Goal: Contribute content: Contribute content

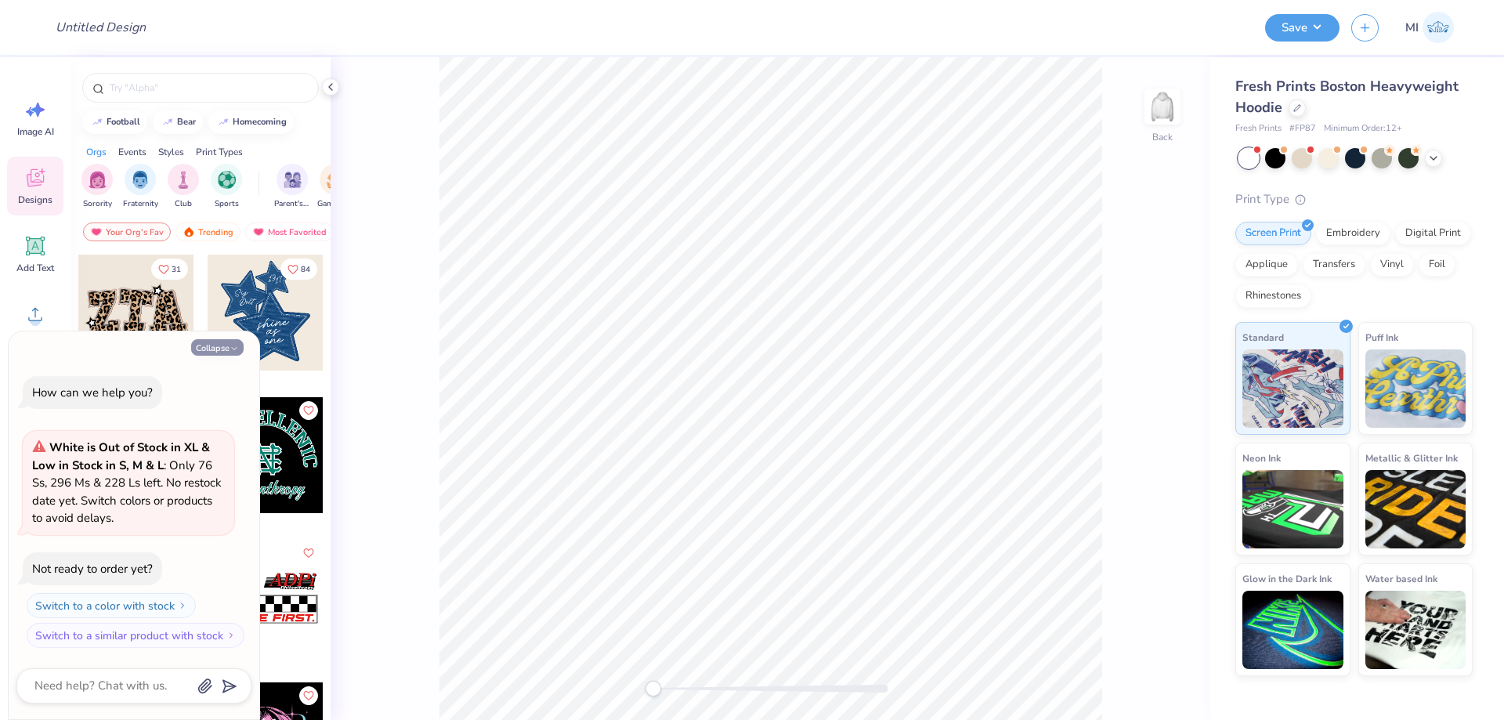
click at [224, 342] on button "Collapse" at bounding box center [217, 347] width 52 height 16
type textarea "x"
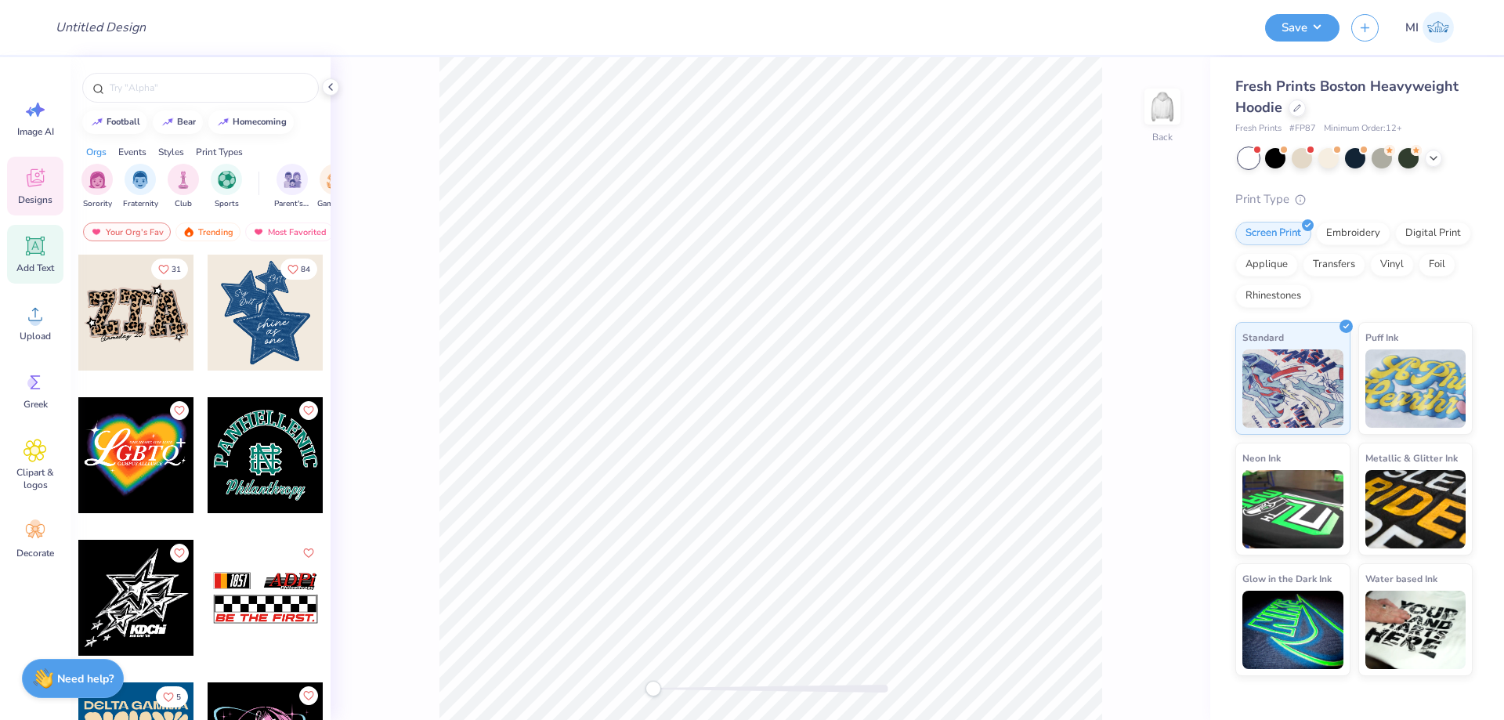
click at [41, 262] on span "Add Text" at bounding box center [35, 268] width 38 height 13
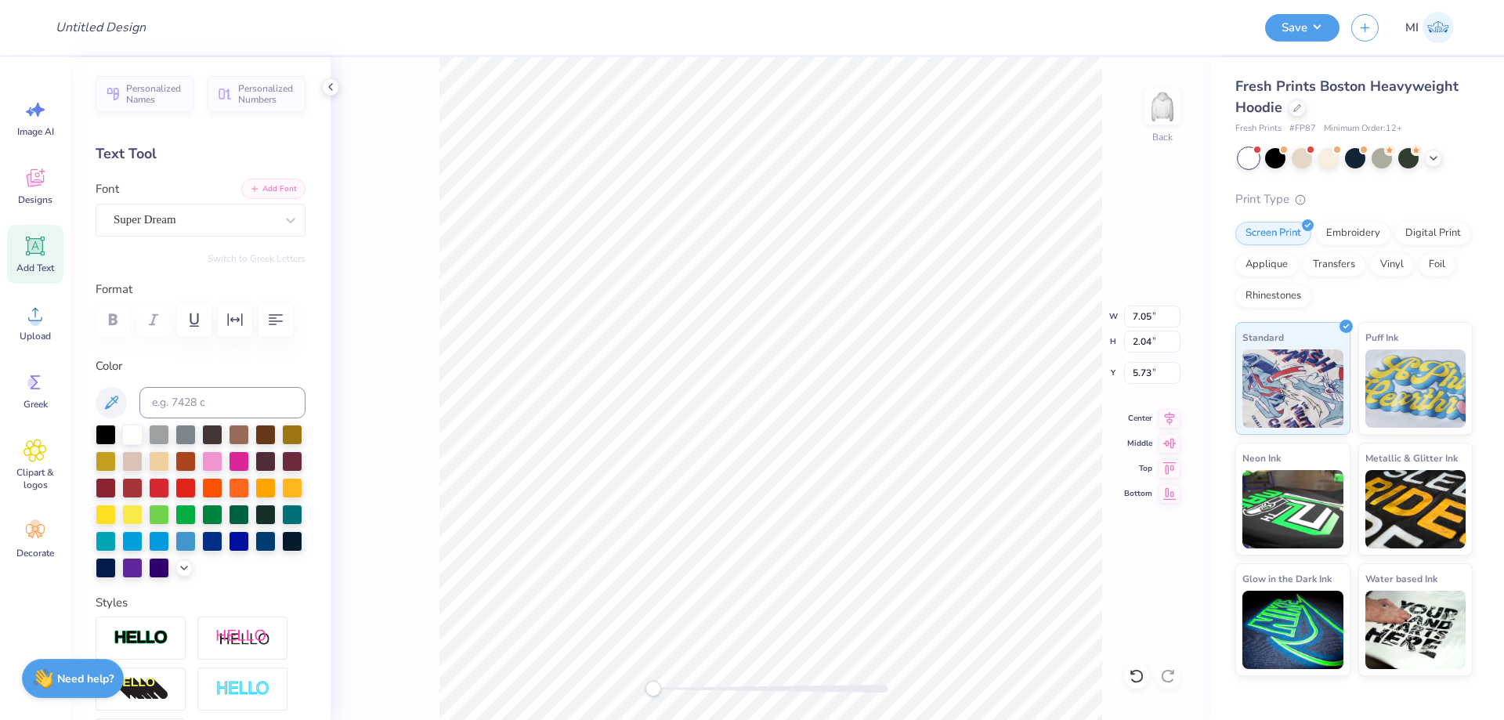
click at [272, 182] on button "Add Font" at bounding box center [273, 189] width 64 height 20
click at [278, 190] on button "Add Font" at bounding box center [273, 189] width 64 height 20
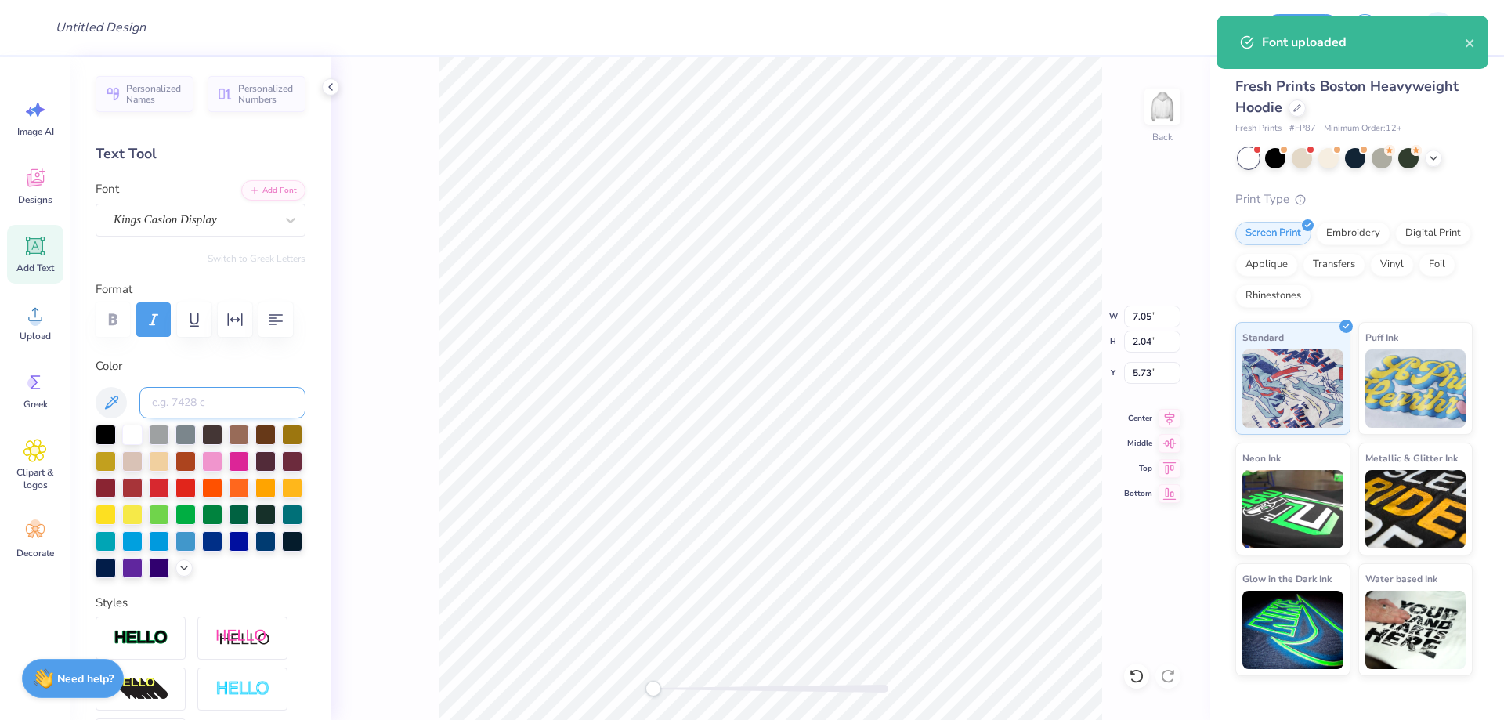
click at [255, 400] on input at bounding box center [222, 402] width 166 height 31
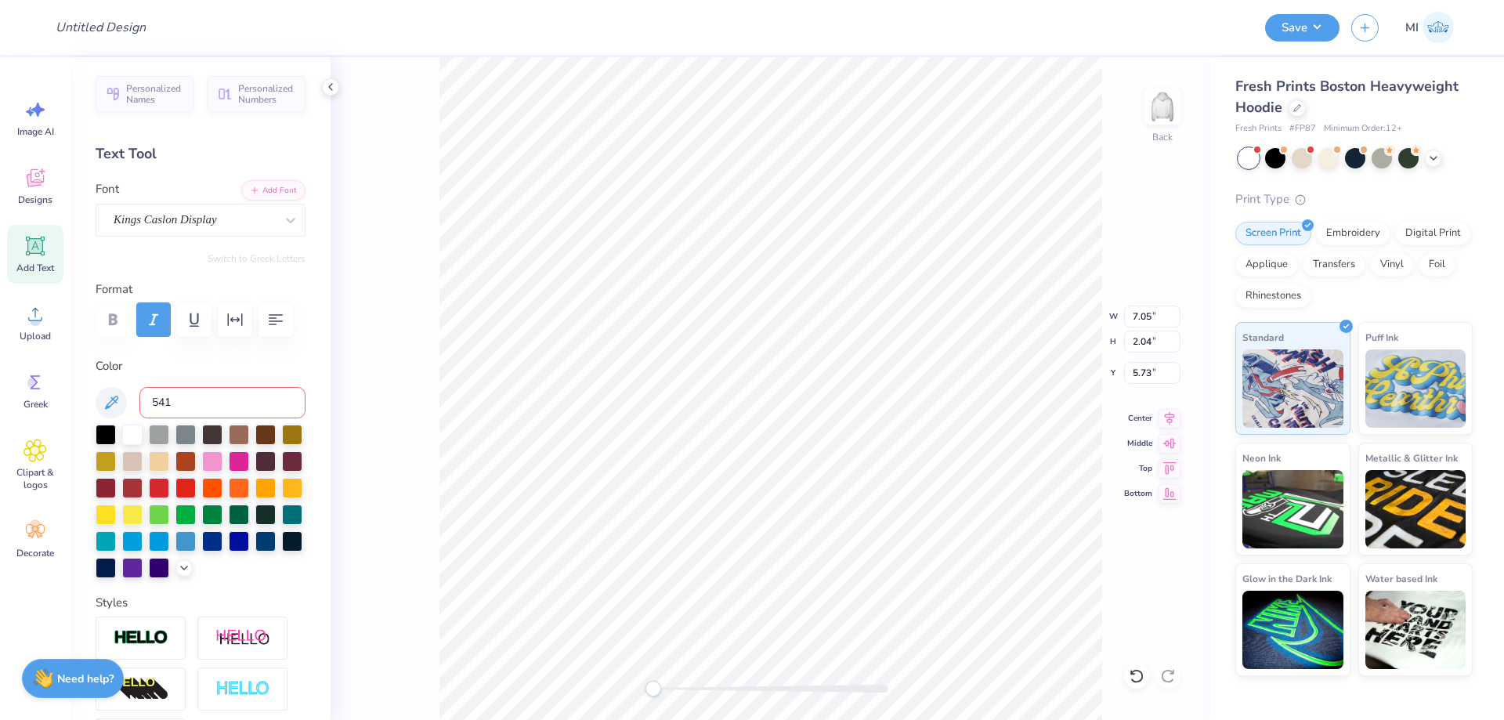
type input "541"
type textarea "Zeebs"
click at [38, 243] on icon at bounding box center [35, 246] width 15 height 15
click at [274, 190] on button "Add Font" at bounding box center [273, 189] width 64 height 20
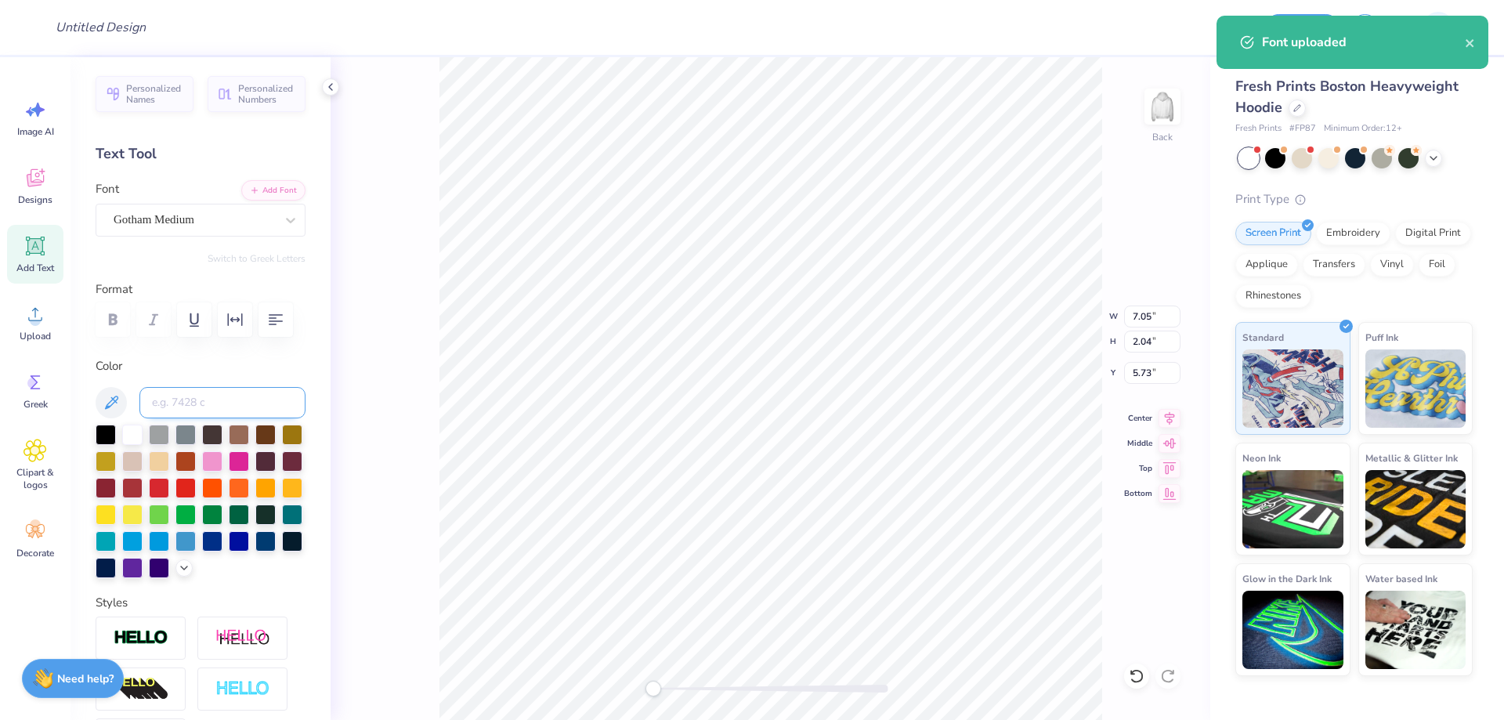
click at [218, 401] on input at bounding box center [222, 402] width 166 height 31
type input "1807"
type input "C"
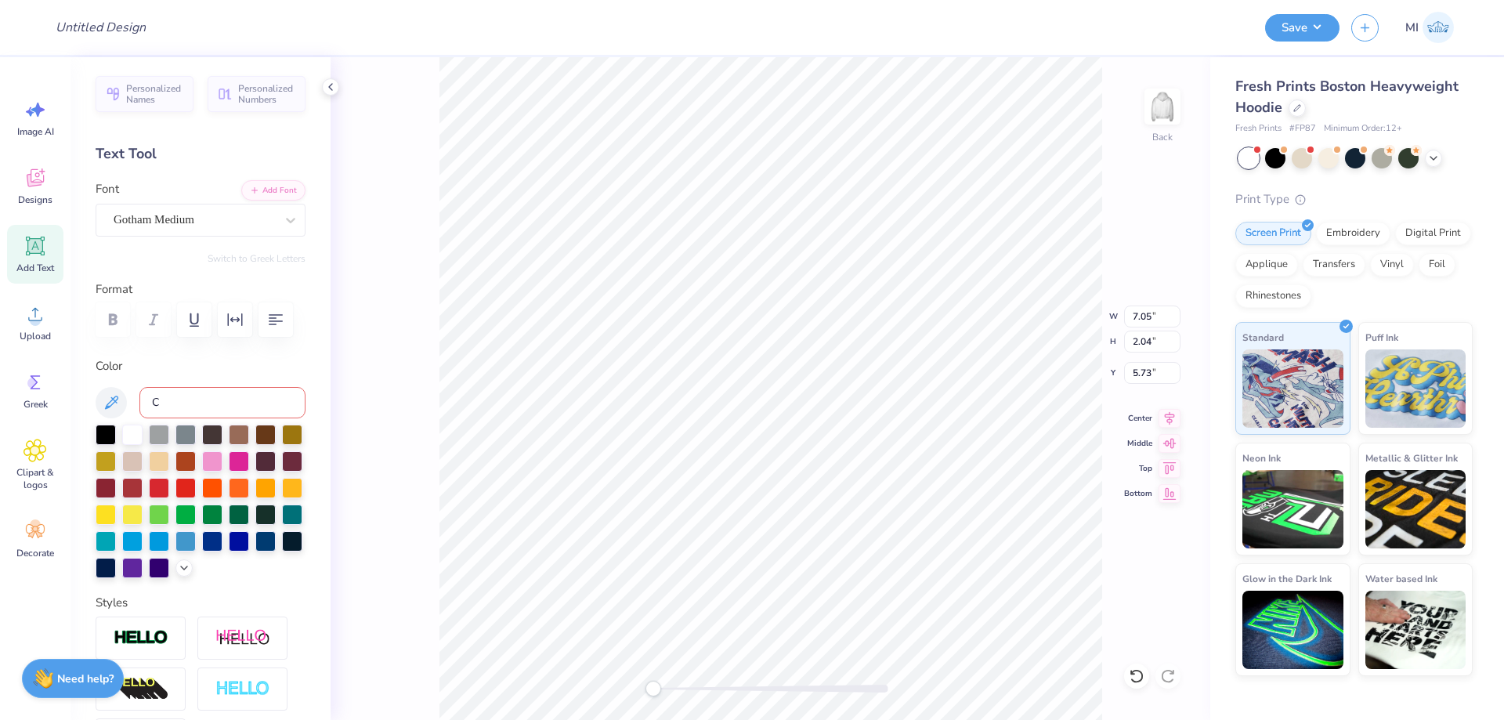
click at [247, 410] on input "C" at bounding box center [222, 402] width 166 height 31
click at [699, 694] on div at bounding box center [770, 689] width 235 height 16
click at [699, 694] on div "Accessibility label" at bounding box center [699, 689] width 16 height 16
type textarea "EST."
type input "1.52"
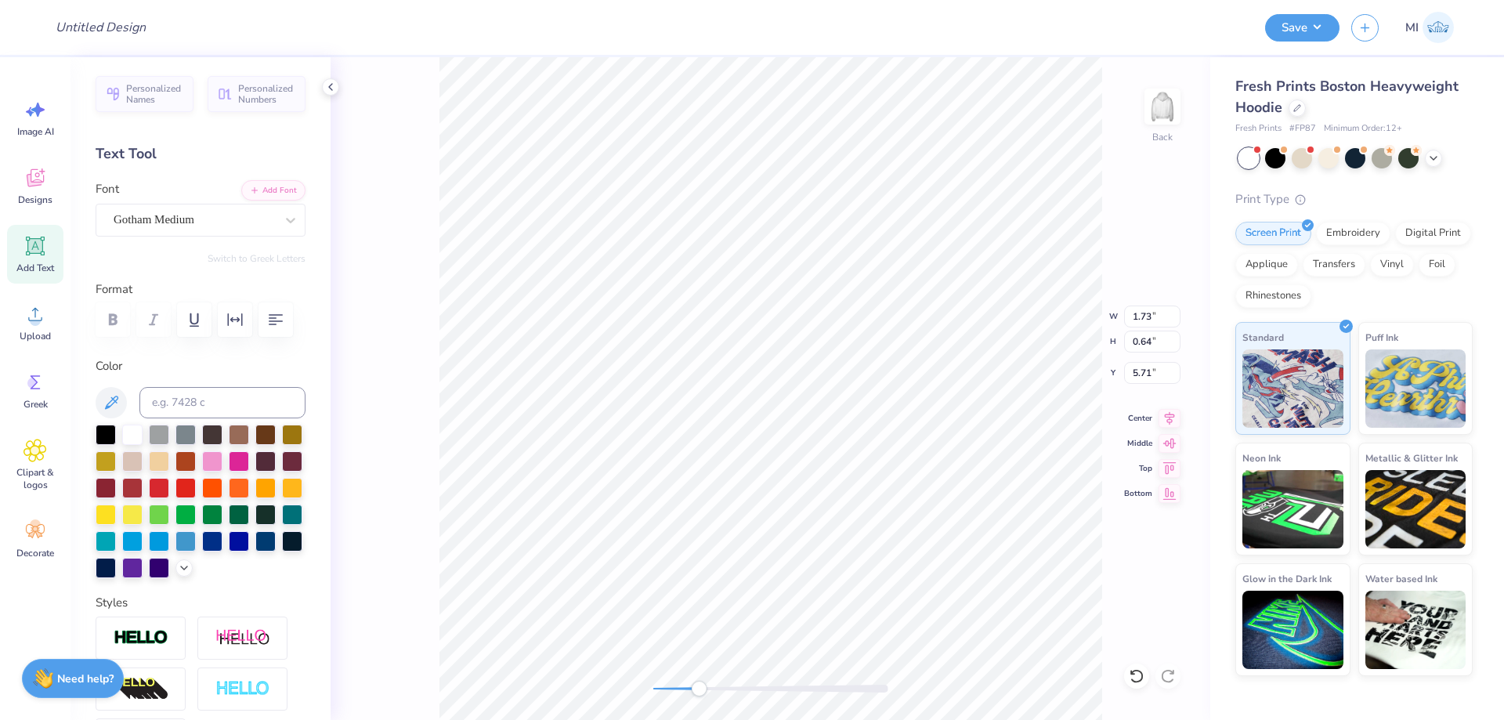
type input "0.56"
type input "5.72"
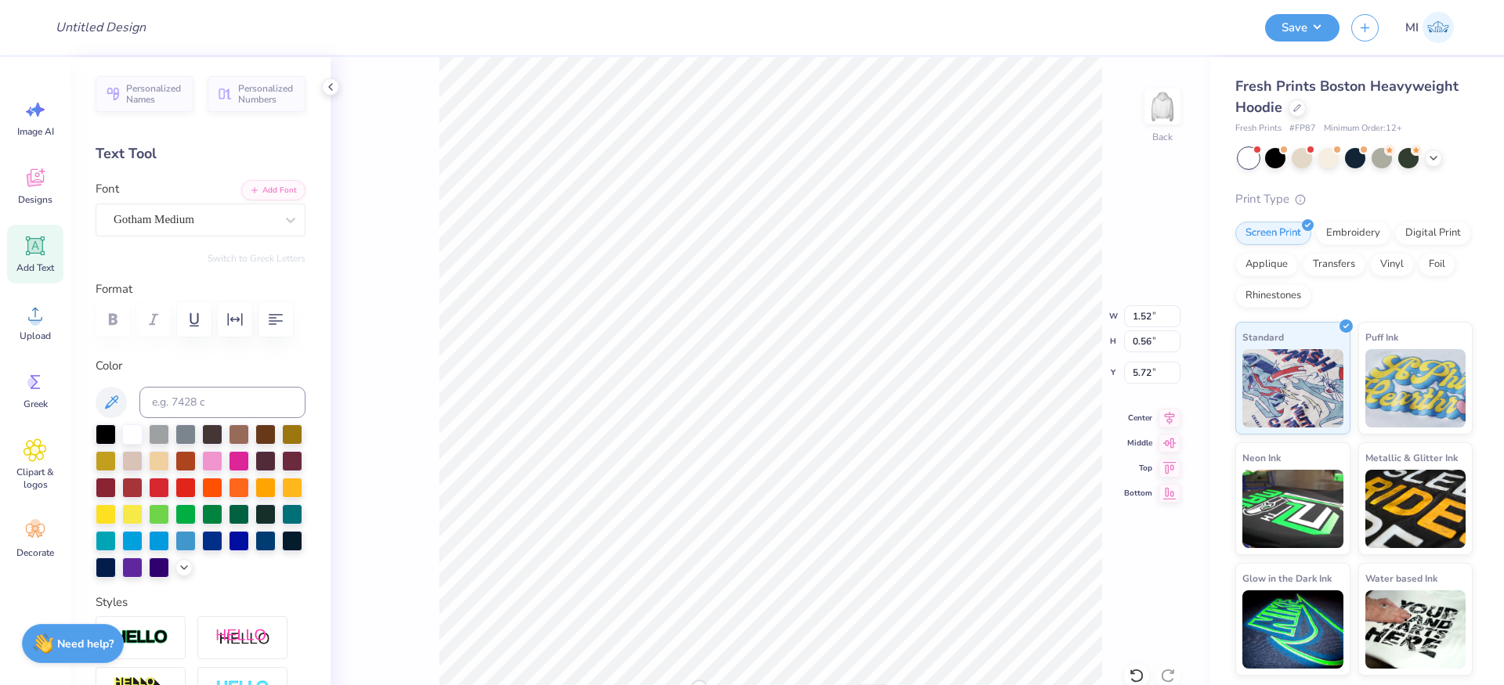
type input "5.70"
type input "2.06"
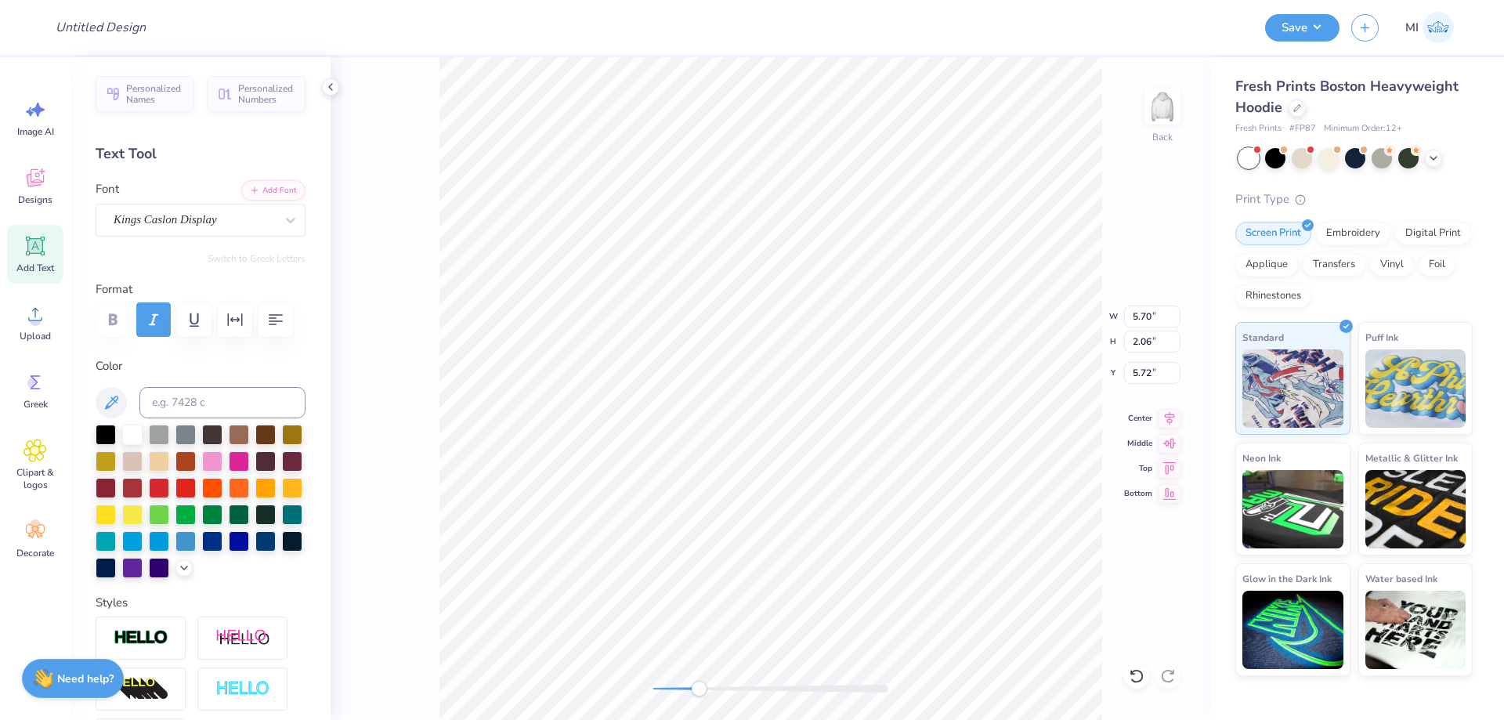
type input "1.52"
type input "0.56"
type input "7.89"
type textarea "1898"
click at [1159, 309] on input "5.70" at bounding box center [1152, 316] width 56 height 22
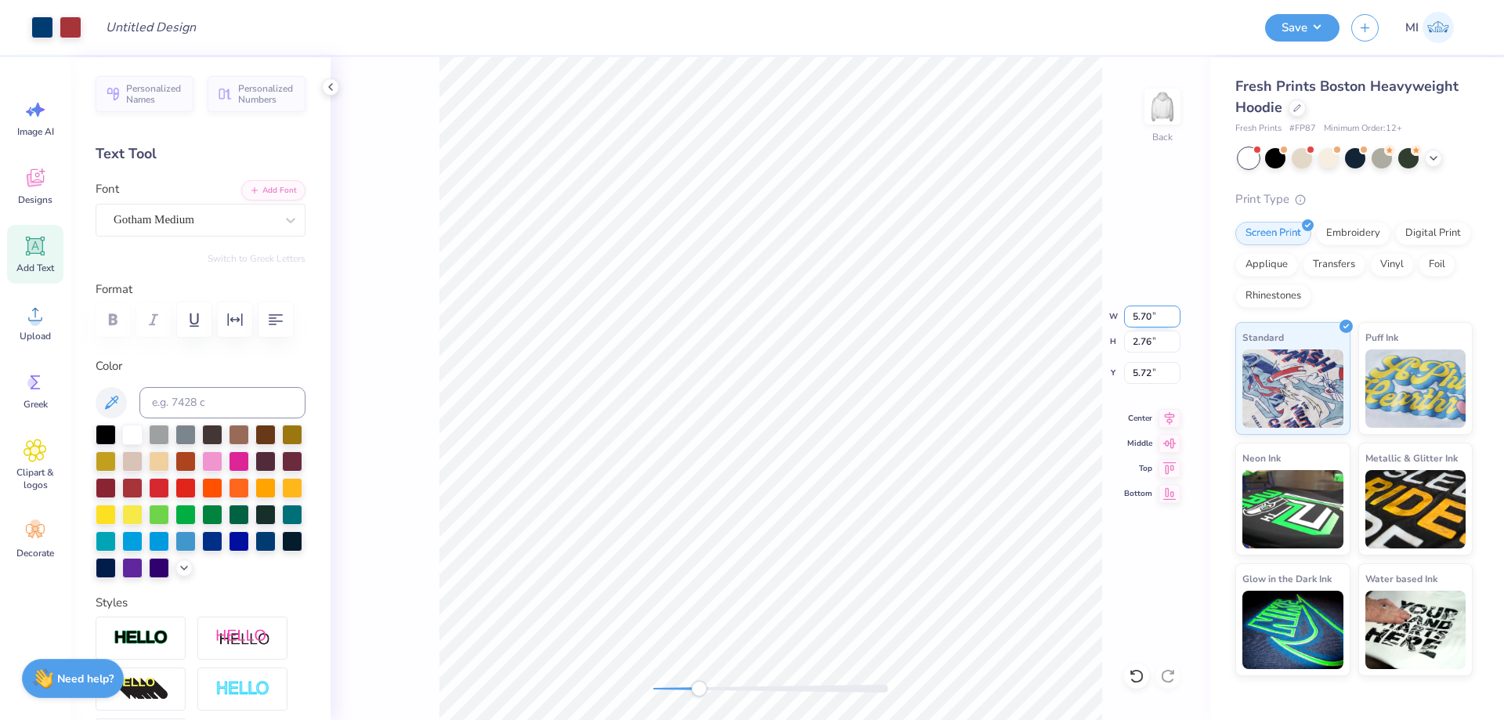
click at [1159, 309] on input "5.70" at bounding box center [1152, 316] width 56 height 22
type input "3.03"
type input "1.82"
type input "6.19"
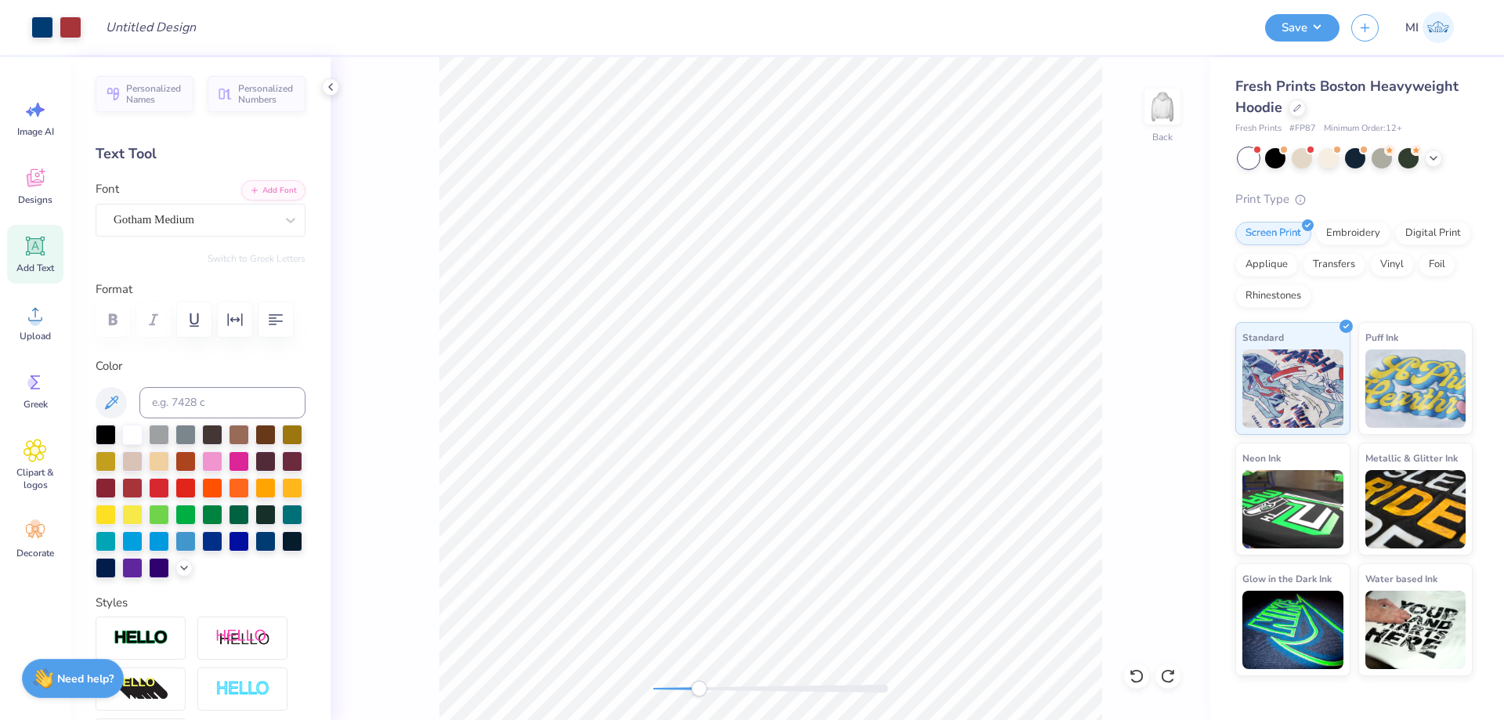
click at [939, 406] on body "Art colors Design Title Save MI Image AI Designs Add Text Upload Greek Clipart …" at bounding box center [752, 360] width 1504 height 720
type input "2.76"
click at [847, 539] on li "Group" at bounding box center [852, 548] width 123 height 31
click at [593, 688] on div "Back W 5.70 5.70 " H 2.76 2.76 " Y 5.72 5.72 " Center Middle Top Bottom" at bounding box center [769, 388] width 879 height 663
click at [1148, 316] on input "5.70" at bounding box center [1152, 316] width 56 height 22
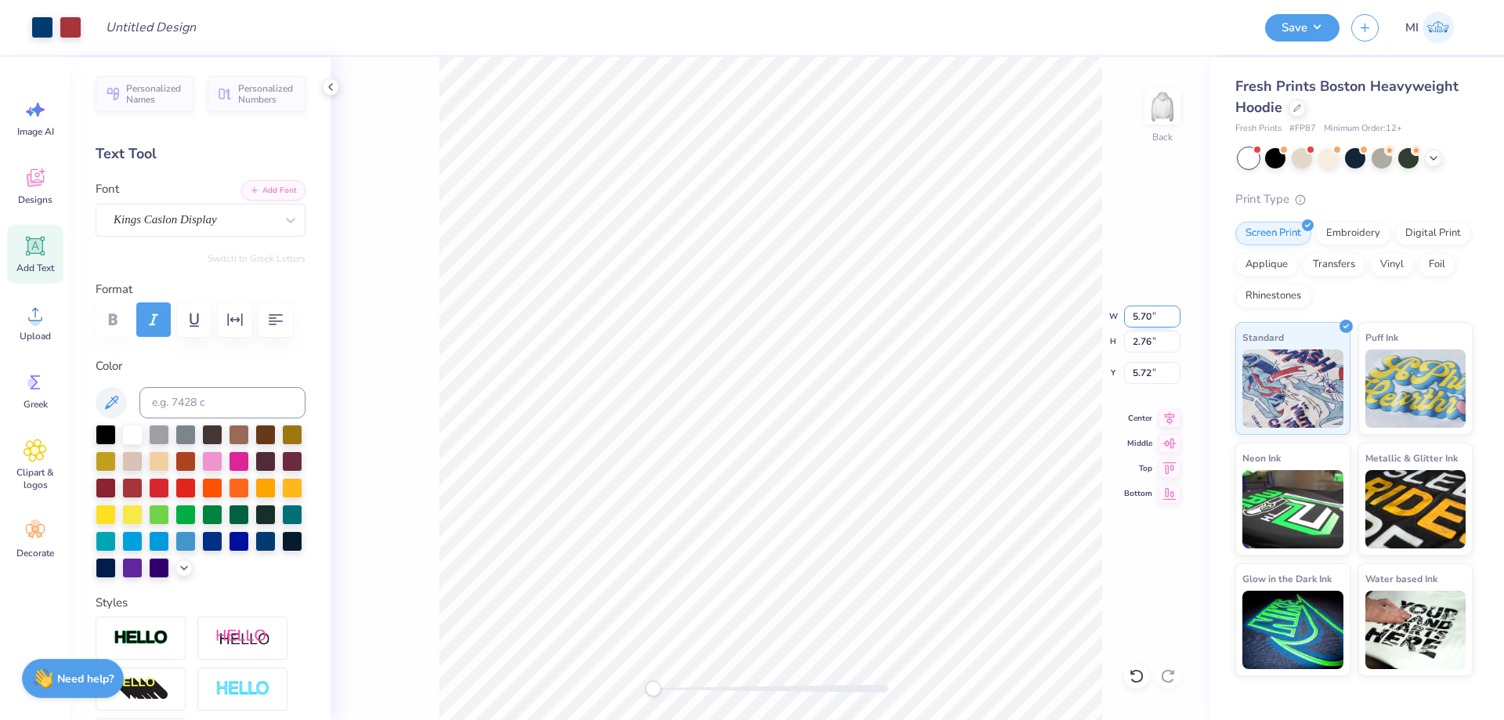
click at [1148, 316] on input "5.70" at bounding box center [1152, 316] width 56 height 22
click at [1152, 318] on input "4" at bounding box center [1152, 316] width 56 height 22
click at [1273, 161] on div at bounding box center [1275, 156] width 20 height 20
type input "4.00"
type input "1.94"
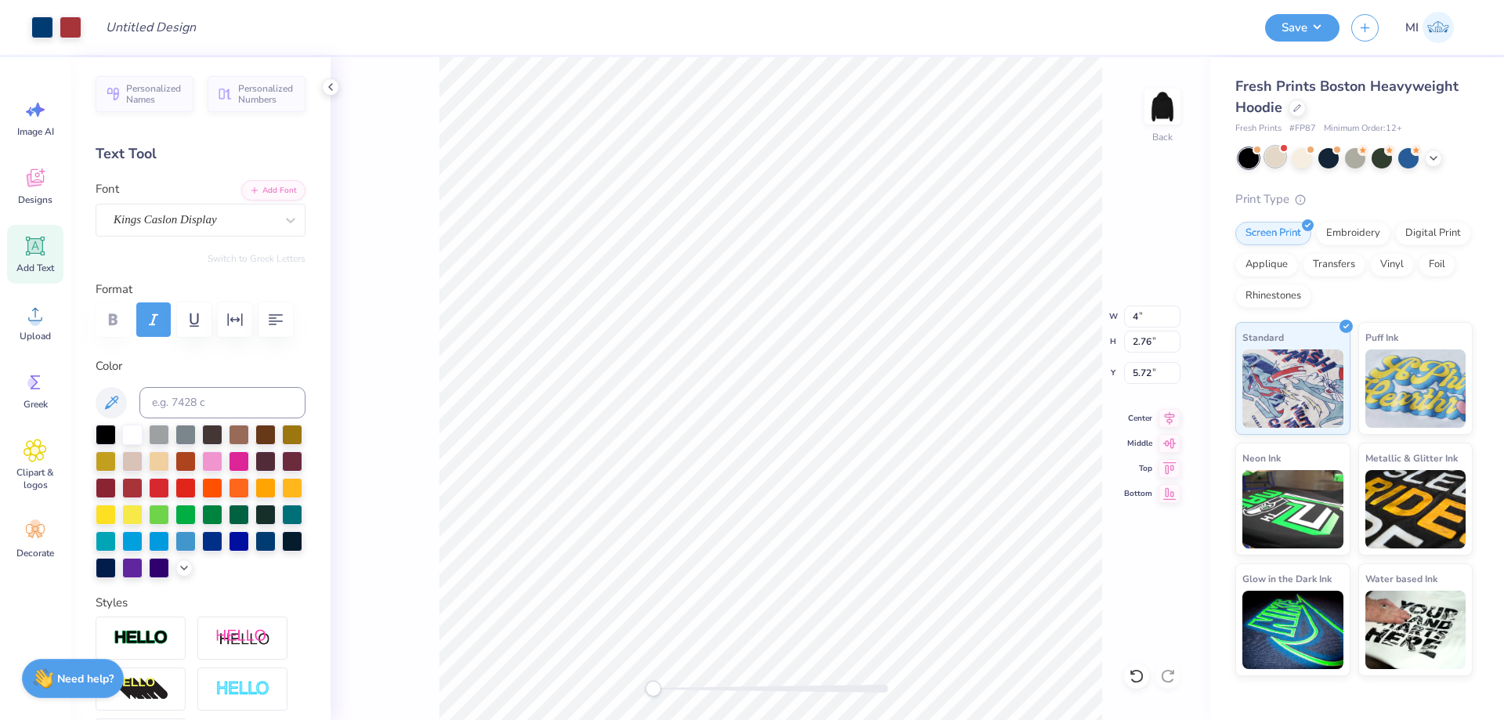
type input "3.41"
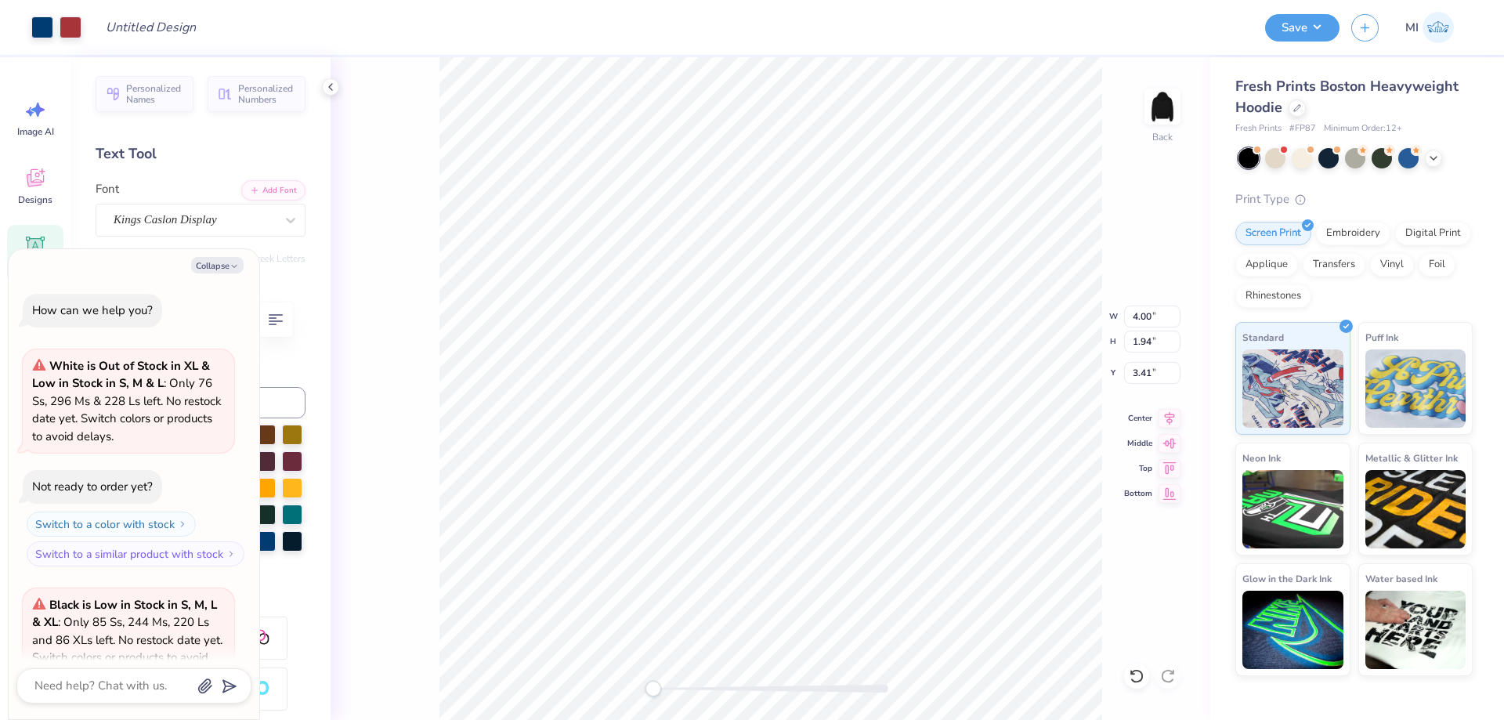
scroll to position [157, 0]
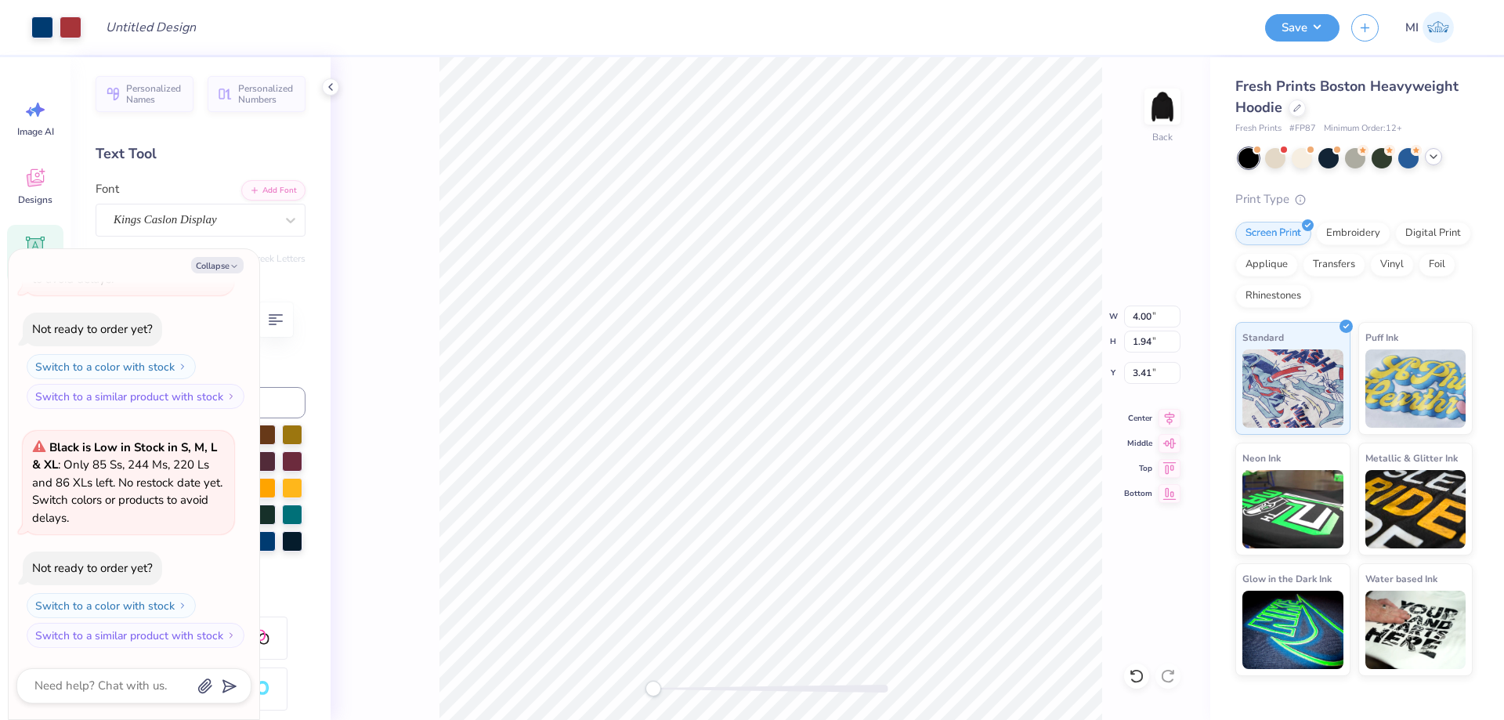
click at [1437, 161] on icon at bounding box center [1433, 156] width 13 height 13
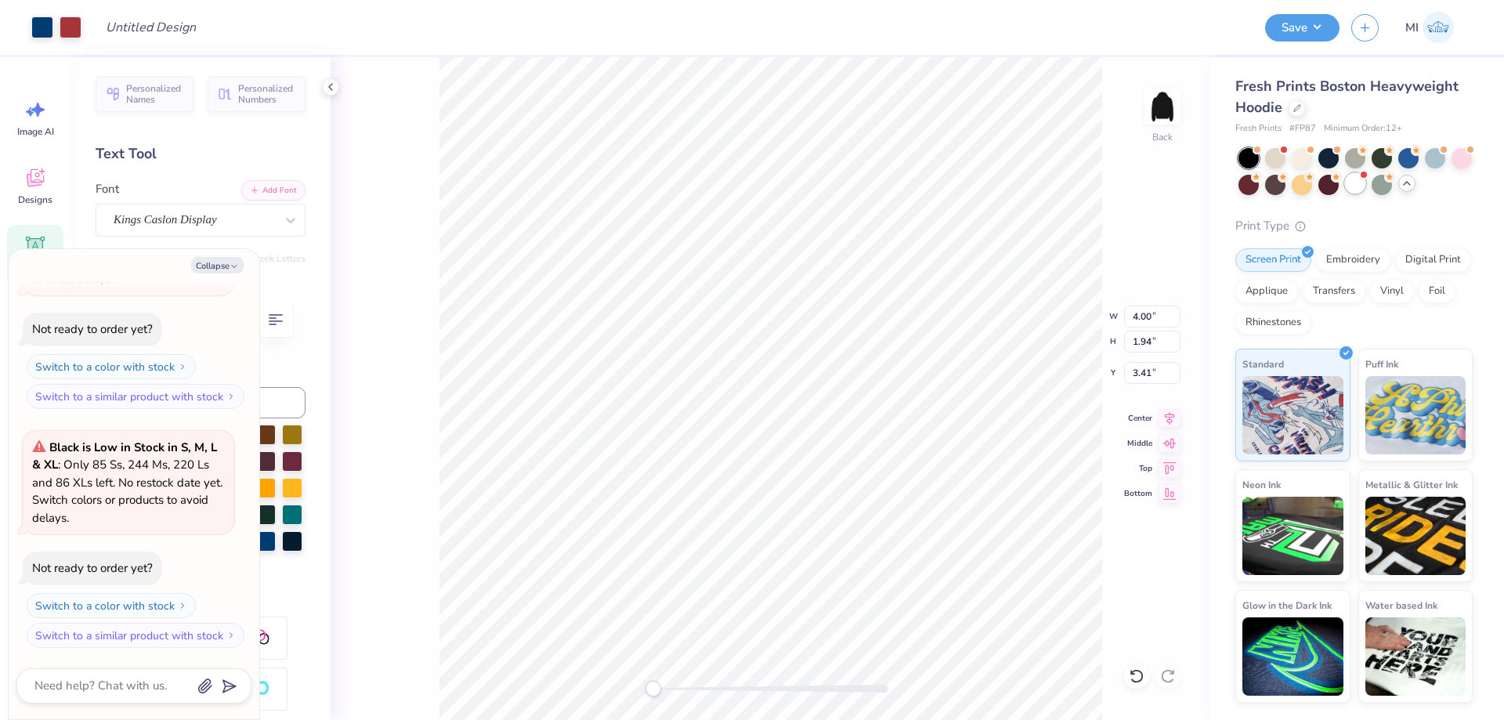
click at [1363, 184] on div at bounding box center [1355, 183] width 20 height 20
type textarea "x"
drag, startPoint x: 1158, startPoint y: 369, endPoint x: 1022, endPoint y: 374, distance: 136.4
click at [1124, 374] on input "3.41" at bounding box center [1152, 373] width 56 height 22
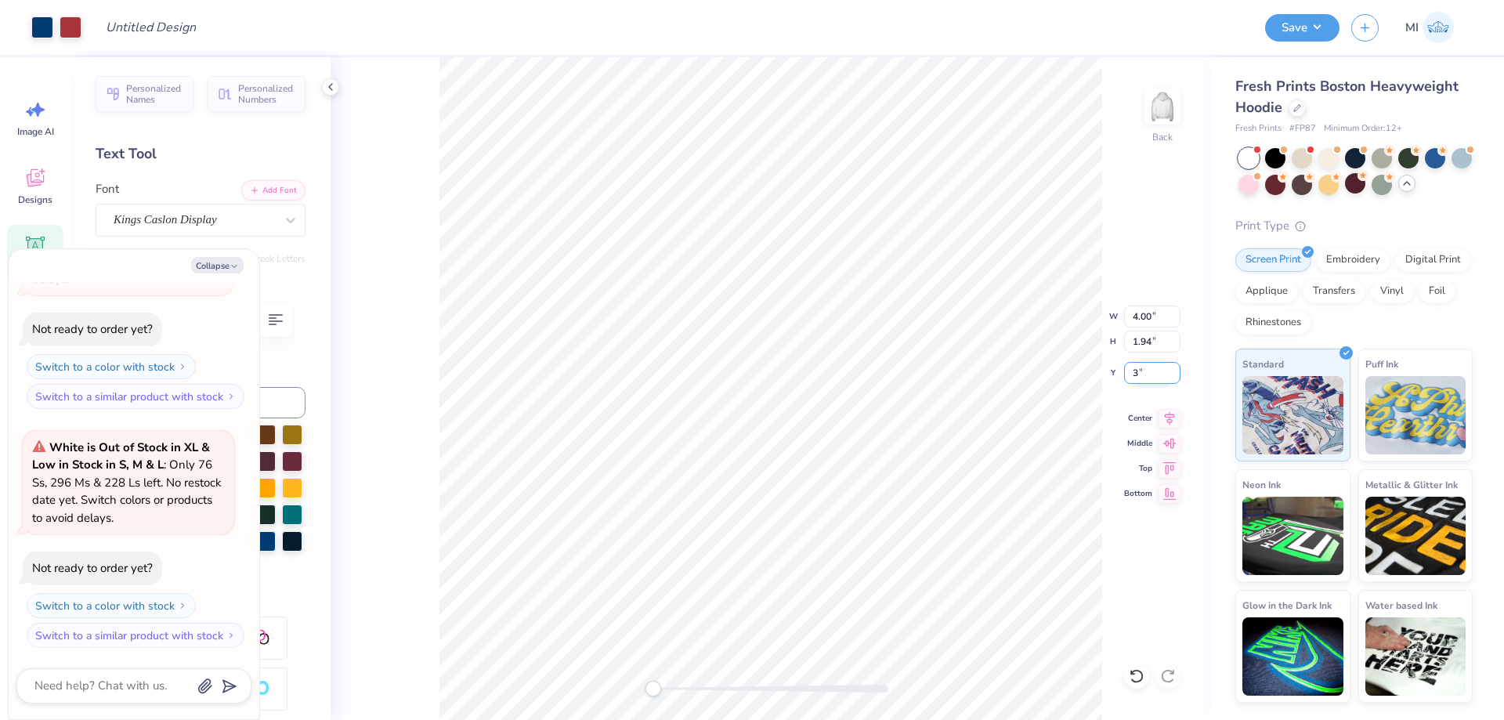
type input "3"
type textarea "x"
click at [180, 42] on input "Design Title" at bounding box center [169, 27] width 153 height 31
paste input "FPS240128"
type input "FPS240128"
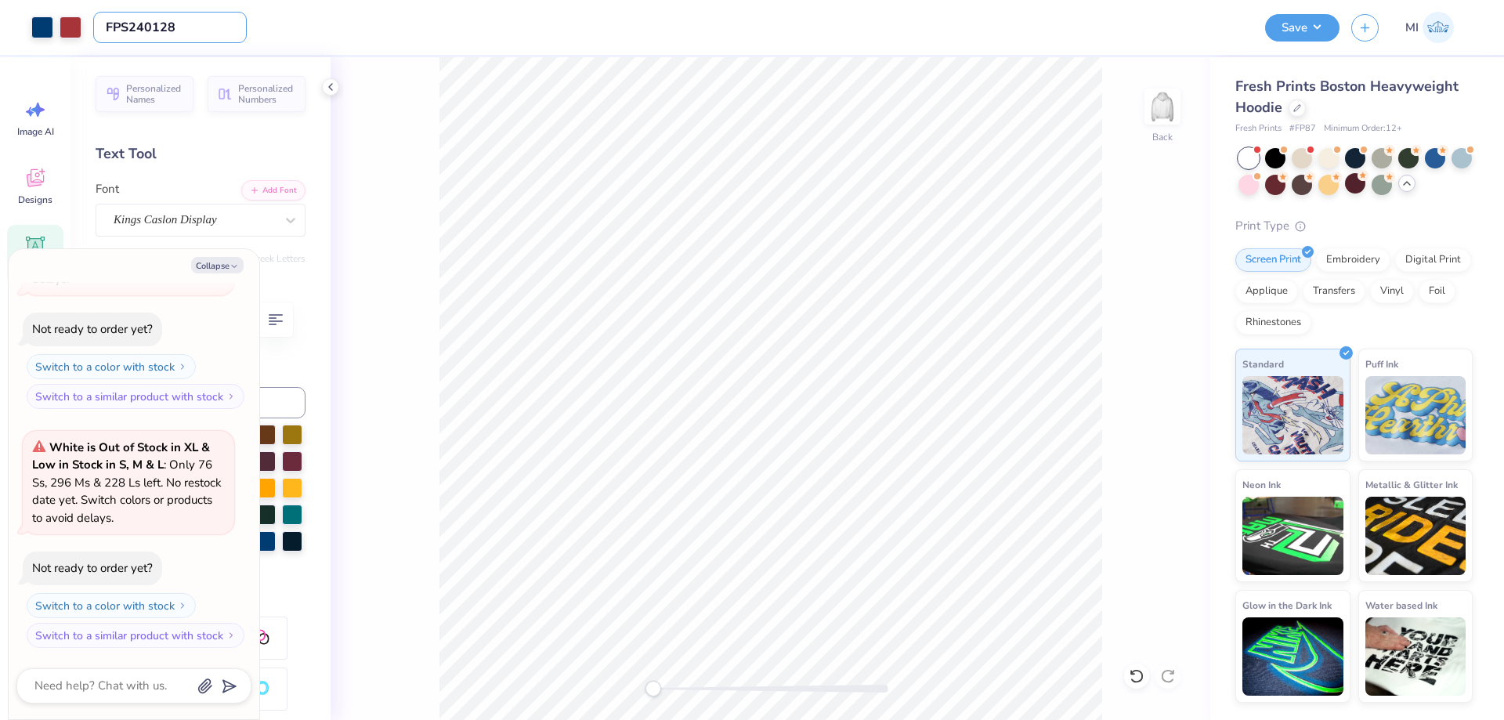
type textarea "x"
type input "FPS240128"
click at [535, 45] on div "Design Title FPS240128" at bounding box center [673, 27] width 1160 height 55
click at [222, 269] on button "Collapse" at bounding box center [217, 265] width 52 height 16
type textarea "x"
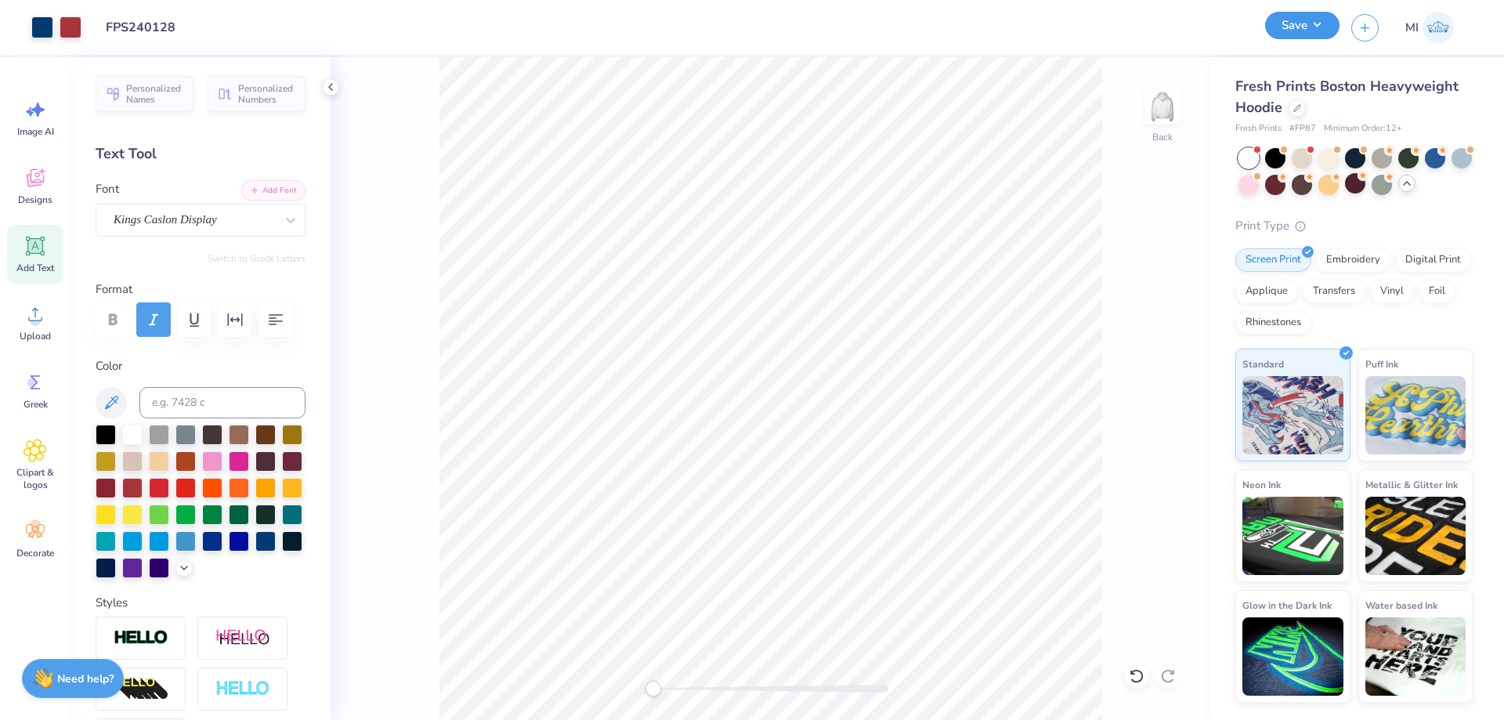
click at [1306, 34] on button "Save" at bounding box center [1302, 25] width 74 height 27
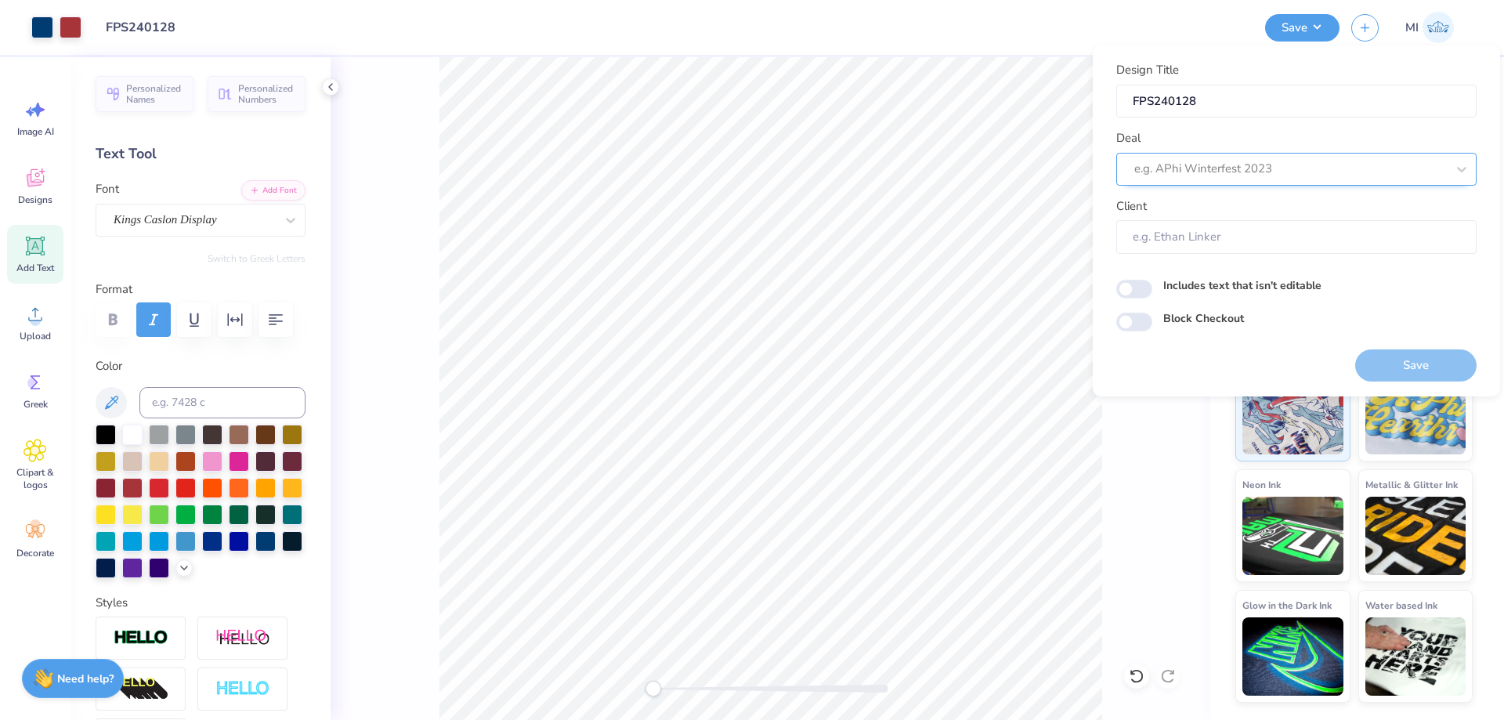
click at [1318, 172] on div at bounding box center [1290, 168] width 312 height 21
click at [1196, 209] on div "Design Tool Gallery" at bounding box center [1296, 211] width 348 height 26
type input "Design Tool Gallery"
type input "Design Tool Gallery User"
click at [1381, 367] on button "Save" at bounding box center [1415, 365] width 121 height 32
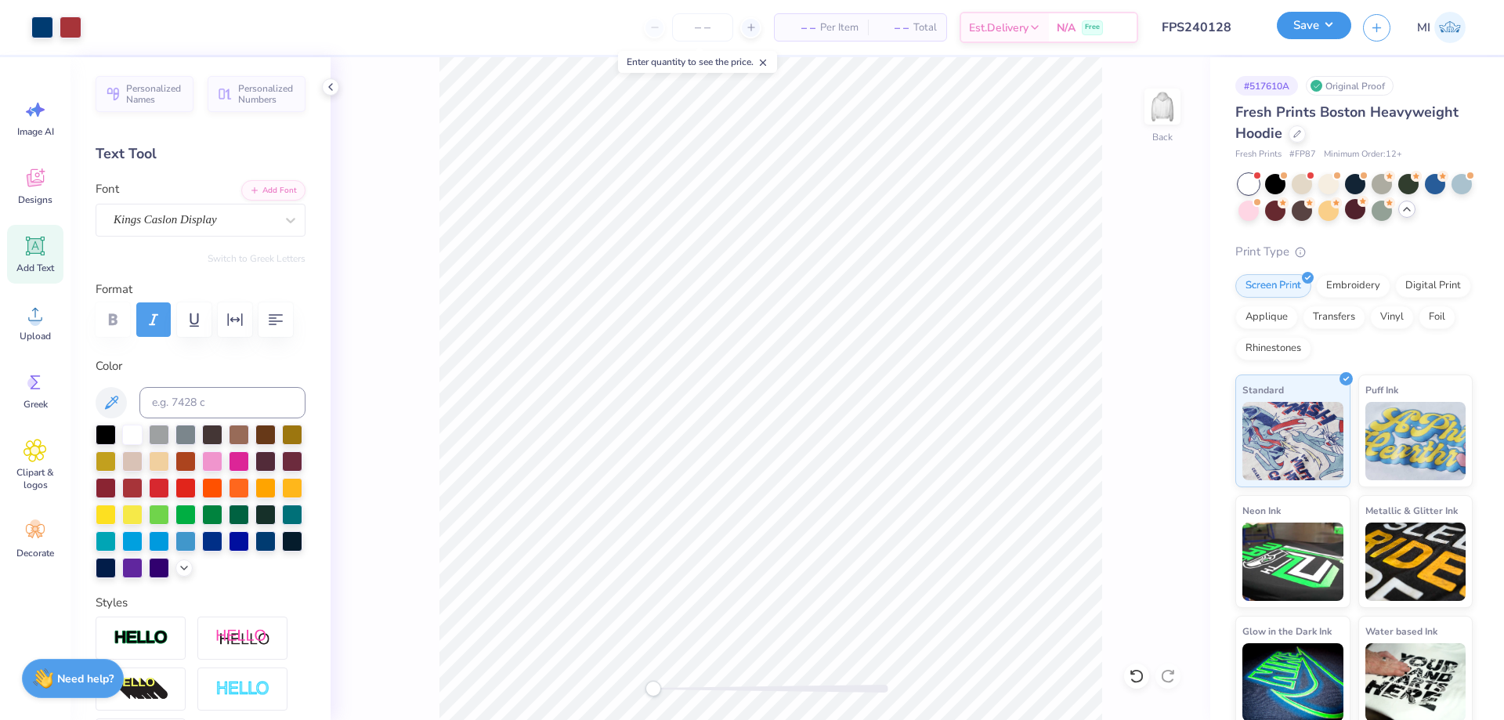
click at [1320, 37] on button "Save" at bounding box center [1314, 25] width 74 height 27
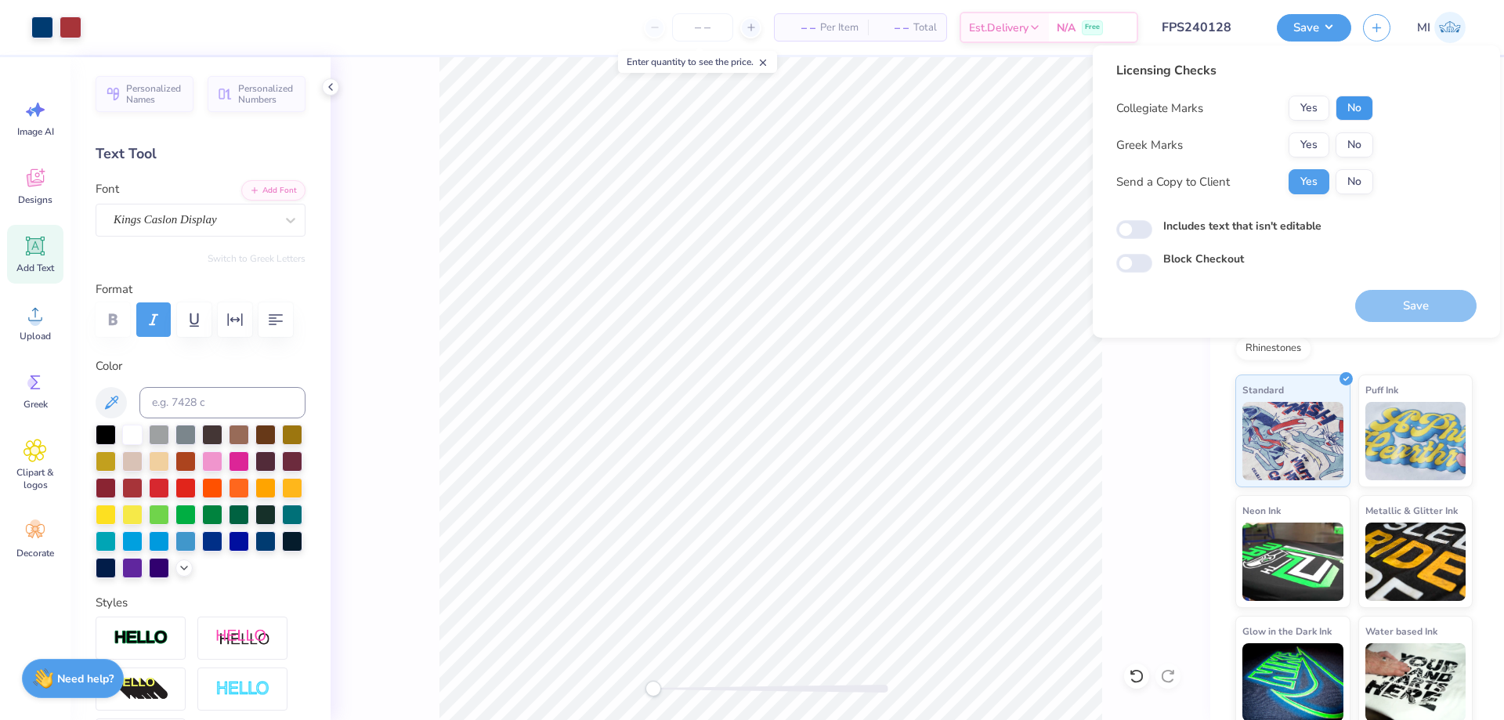
click at [1357, 107] on button "No" at bounding box center [1354, 108] width 38 height 25
click at [1313, 142] on button "Yes" at bounding box center [1308, 144] width 41 height 25
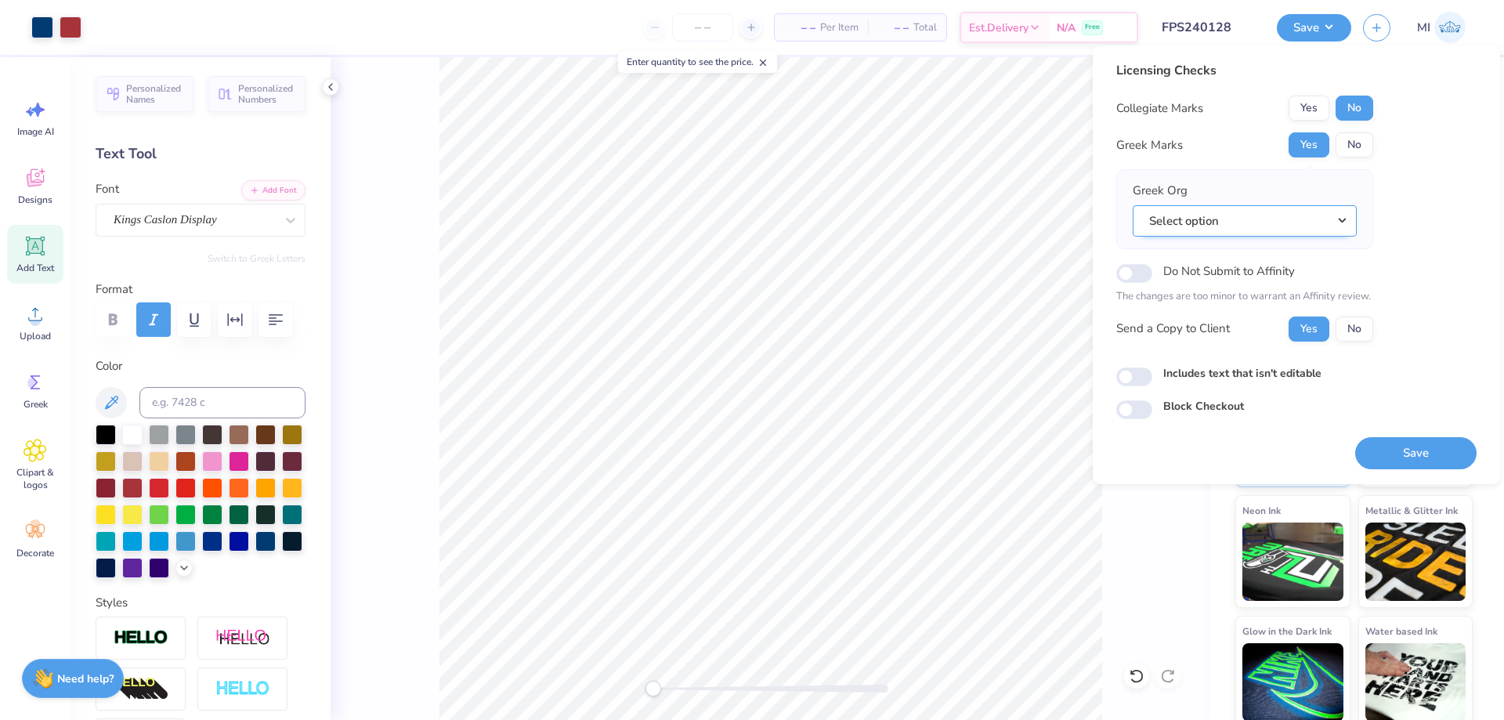
click at [1334, 223] on button "Select option" at bounding box center [1244, 221] width 224 height 32
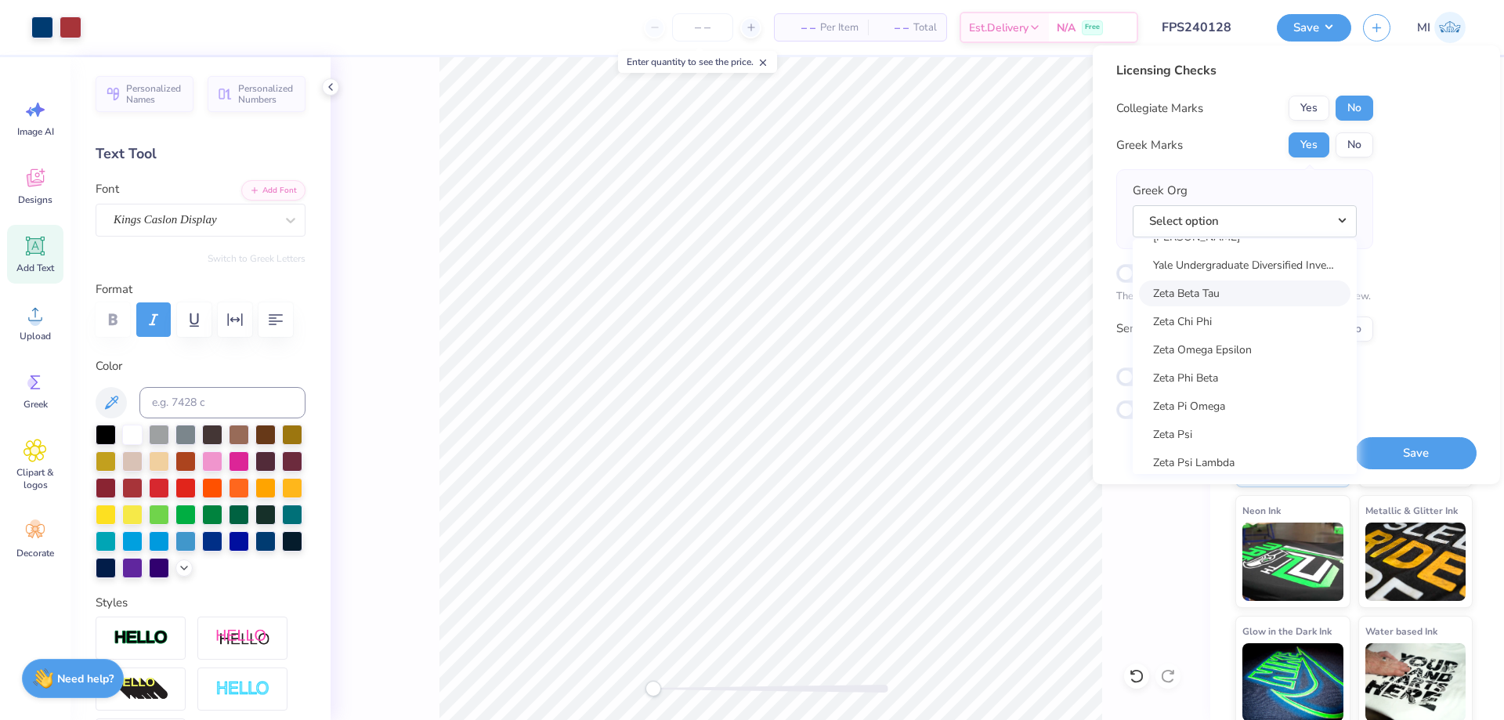
scroll to position [12105, 0]
click at [1235, 335] on link "Zeta Beta Tau" at bounding box center [1244, 333] width 211 height 26
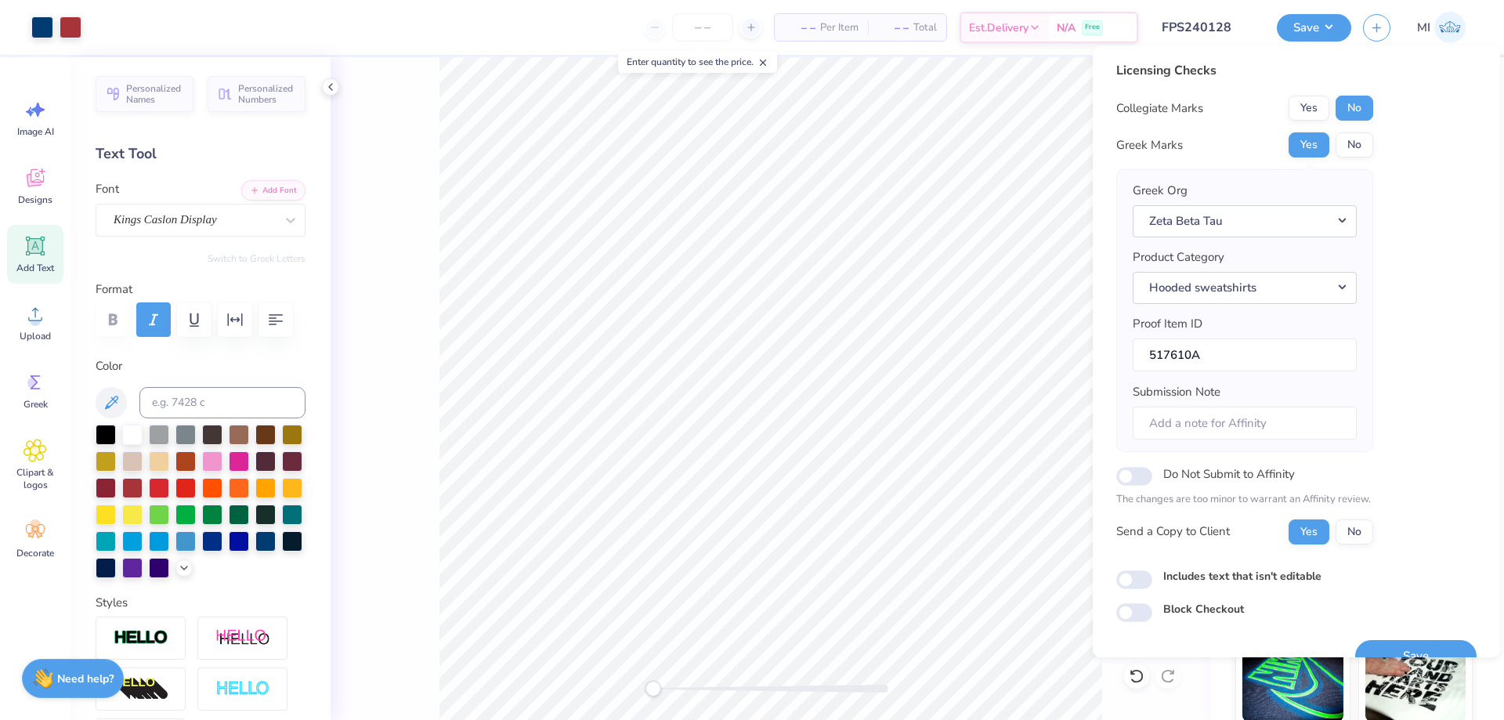
click at [1408, 637] on div "Save" at bounding box center [1415, 646] width 121 height 49
click at [1410, 640] on button "Save" at bounding box center [1415, 656] width 121 height 32
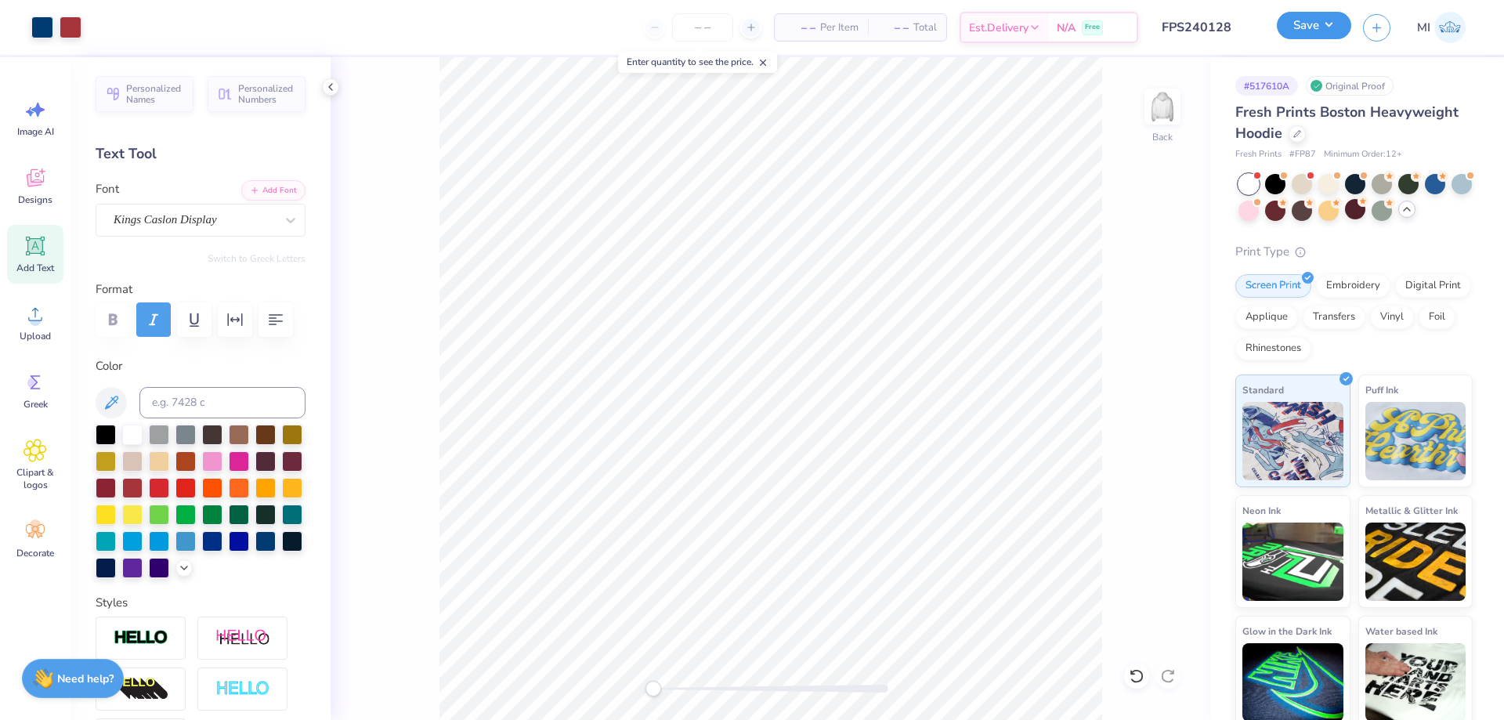
click at [1305, 26] on button "Save" at bounding box center [1314, 25] width 74 height 27
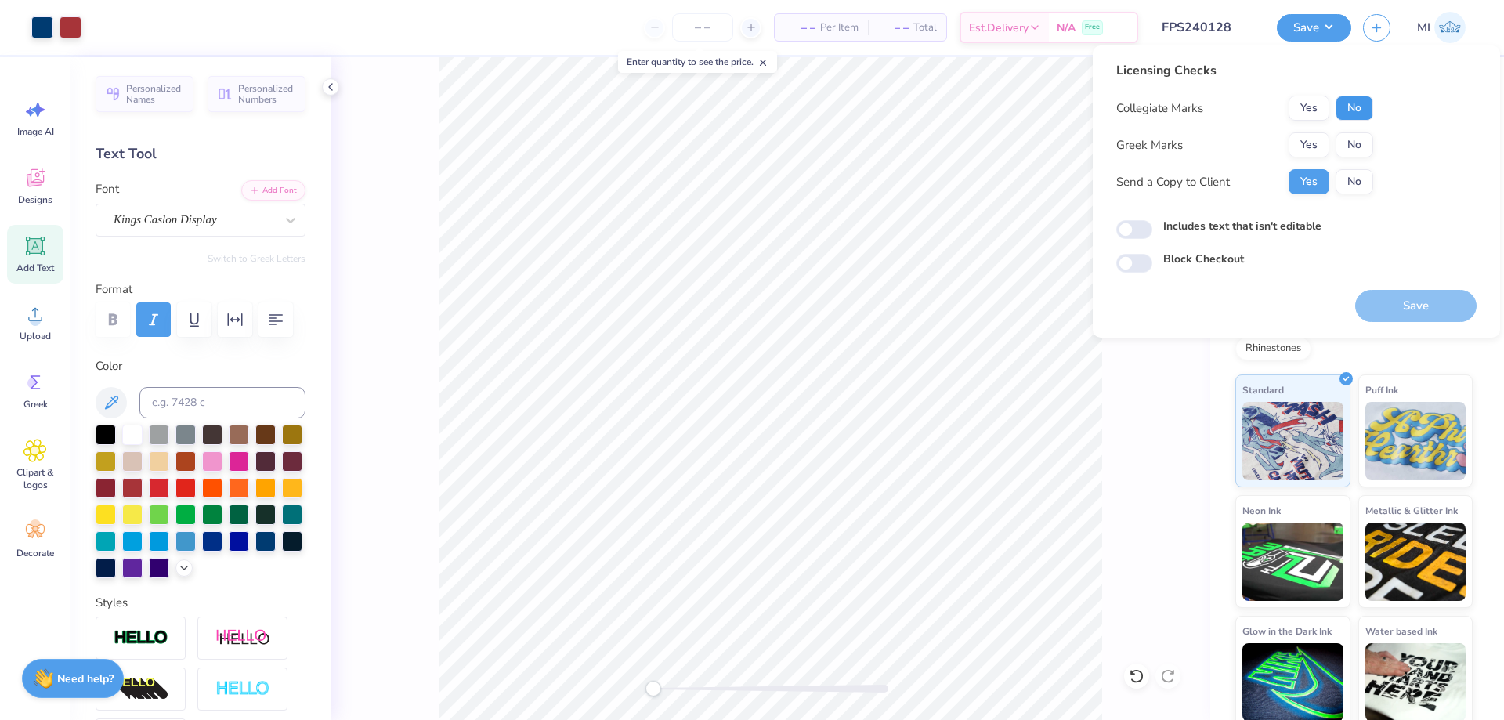
click at [1362, 107] on button "No" at bounding box center [1354, 108] width 38 height 25
click at [1318, 139] on button "Yes" at bounding box center [1308, 144] width 41 height 25
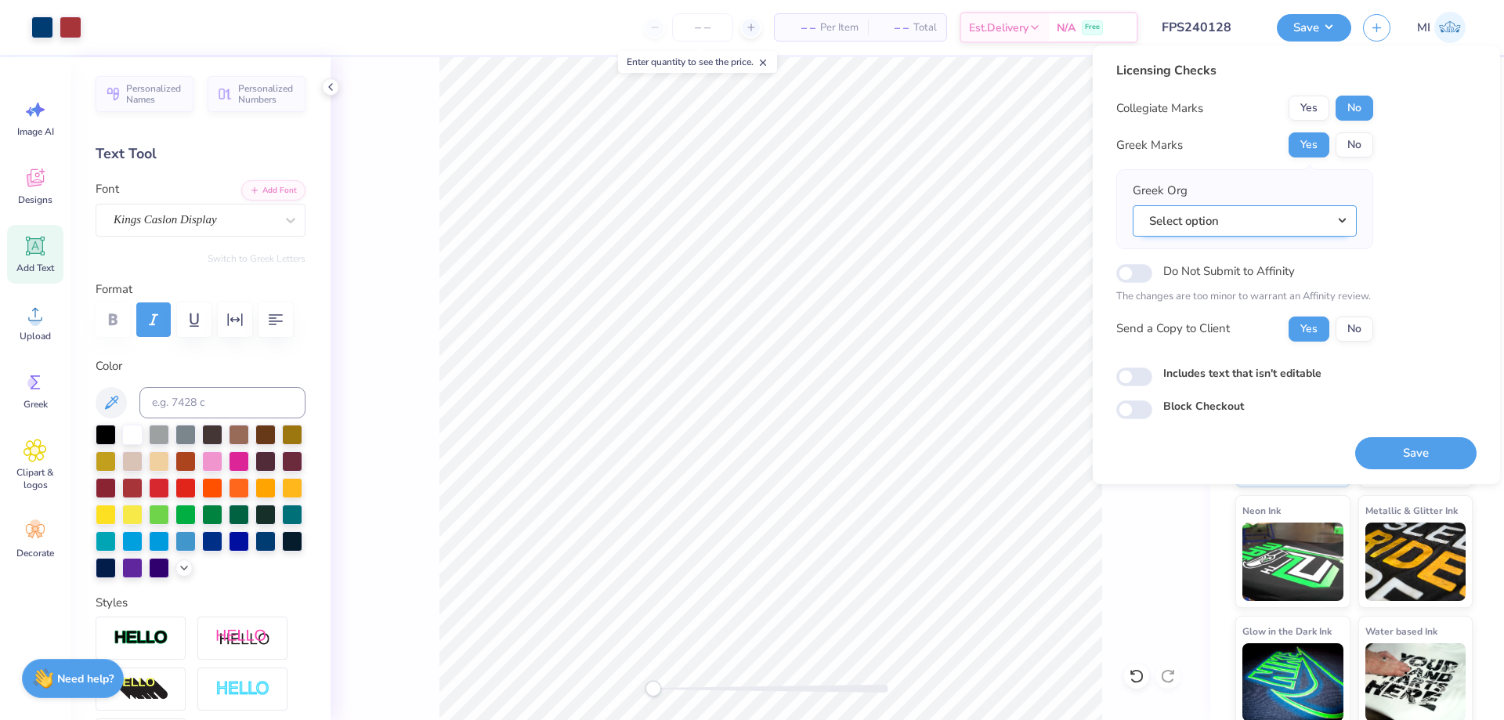
click at [1257, 227] on button "Select option" at bounding box center [1244, 221] width 224 height 32
